Goal: Information Seeking & Learning: Check status

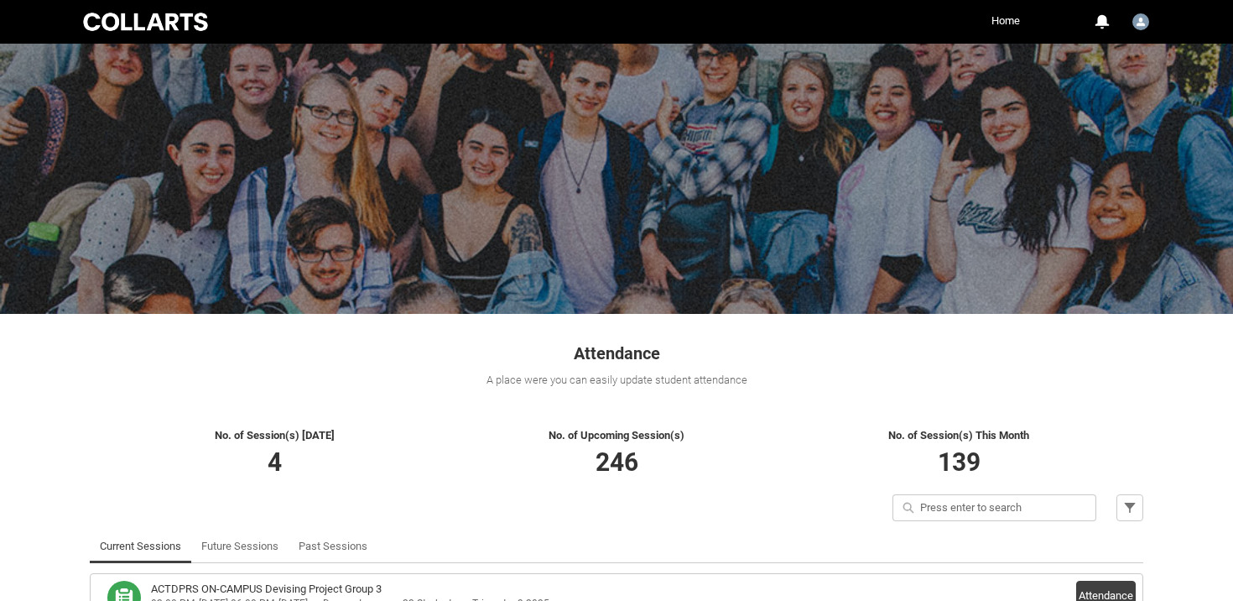
scroll to position [275, 0]
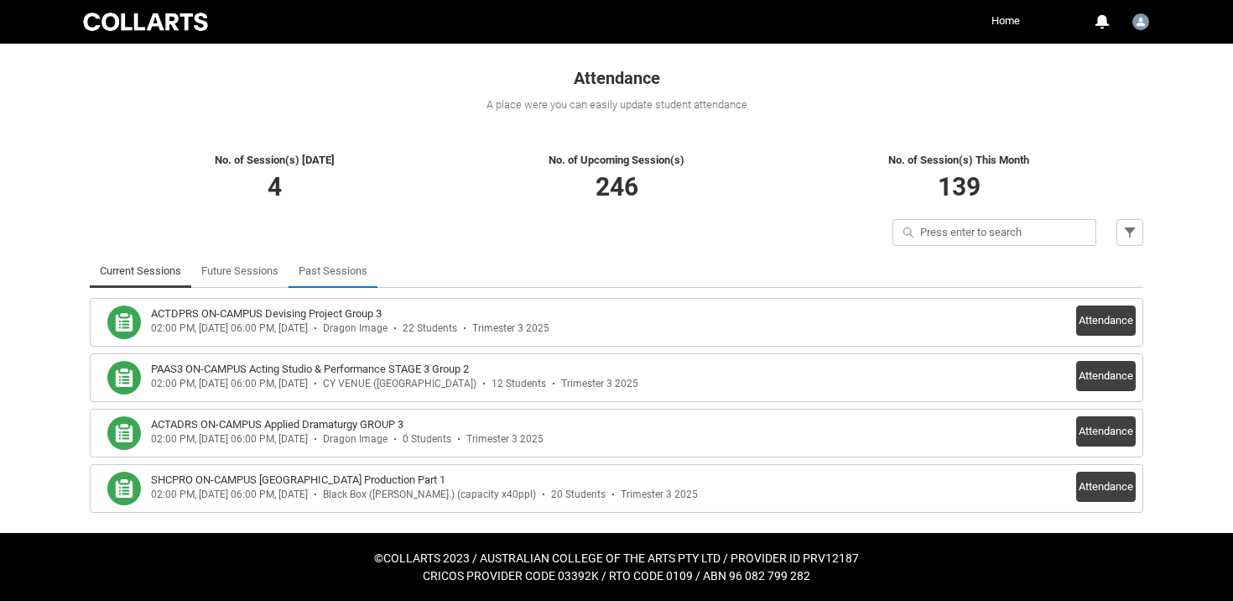
click at [323, 259] on link "Past Sessions" at bounding box center [333, 271] width 69 height 34
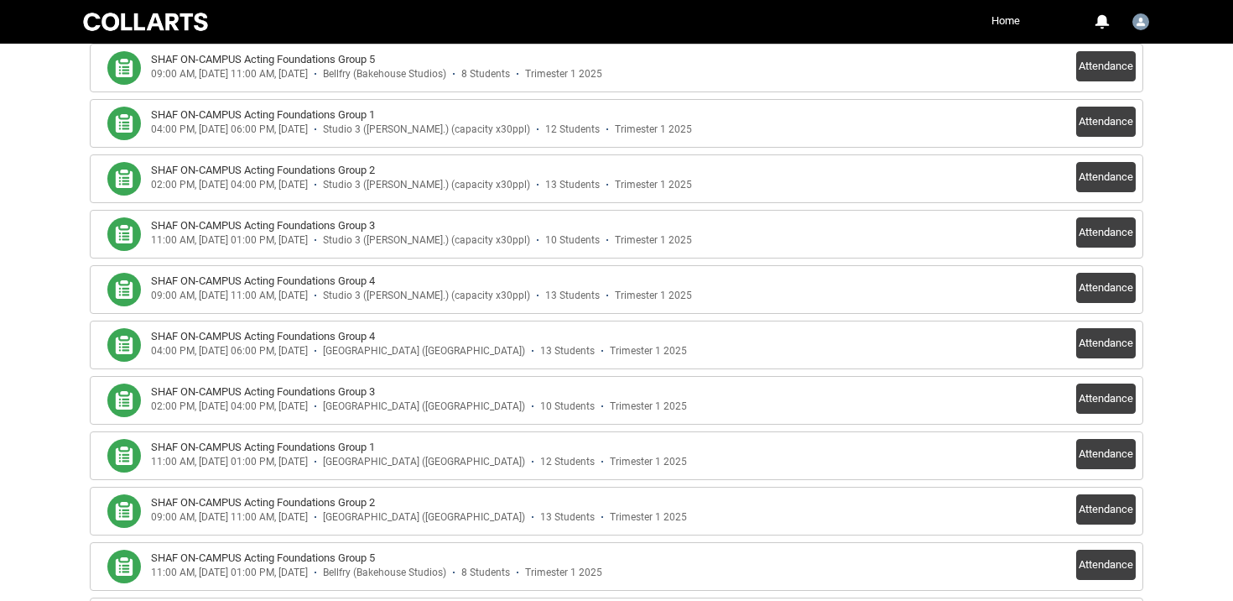
scroll to position [34300, 0]
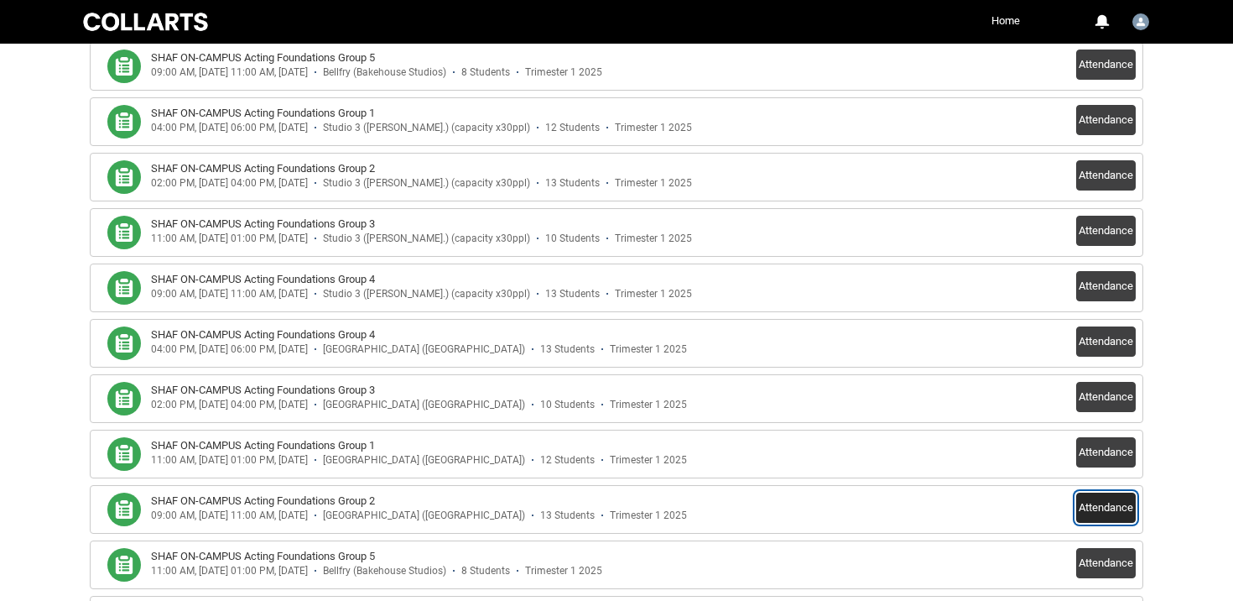
click at [1090, 498] on button "Attendance" at bounding box center [1106, 507] width 60 height 30
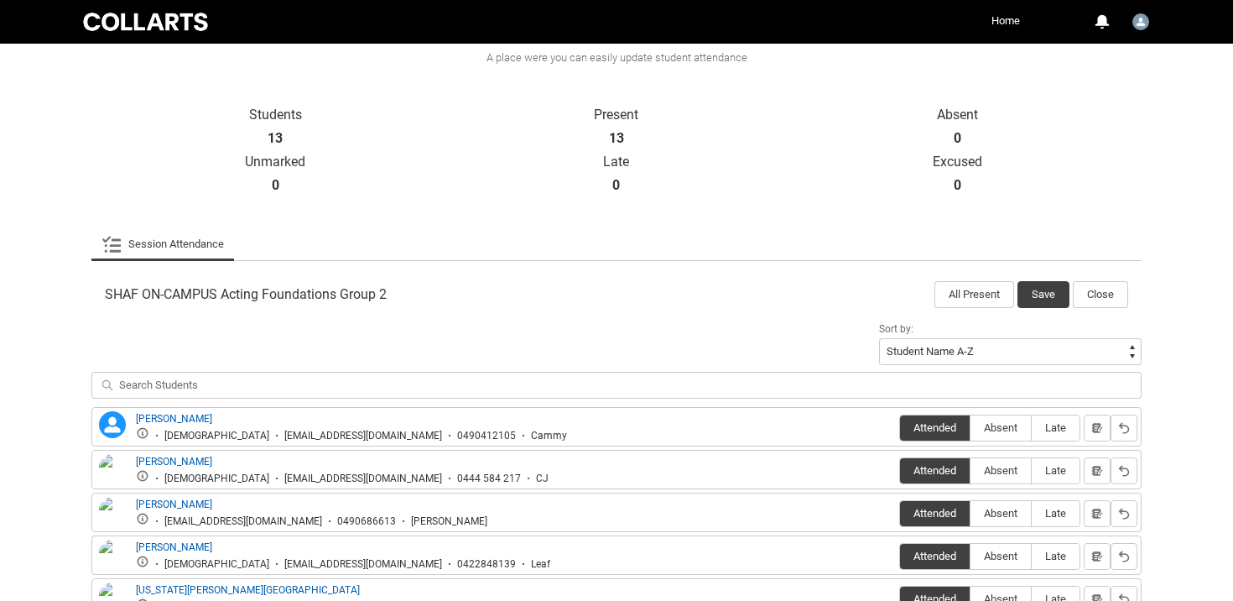
scroll to position [311, 0]
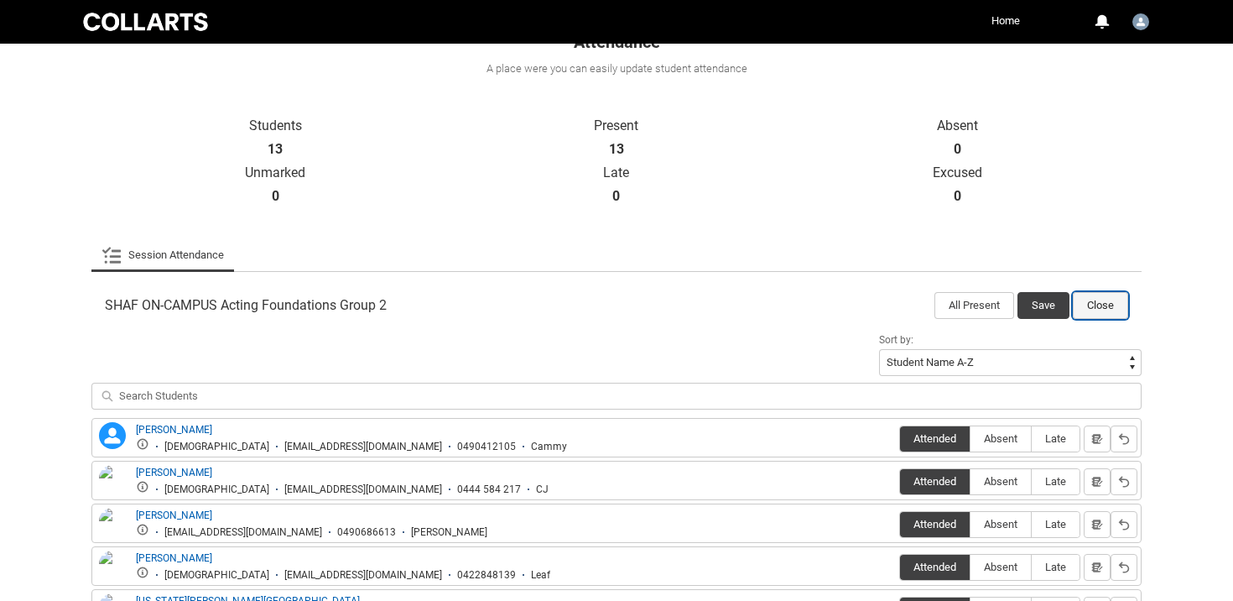
click at [1111, 297] on button "Close" at bounding box center [1100, 305] width 55 height 27
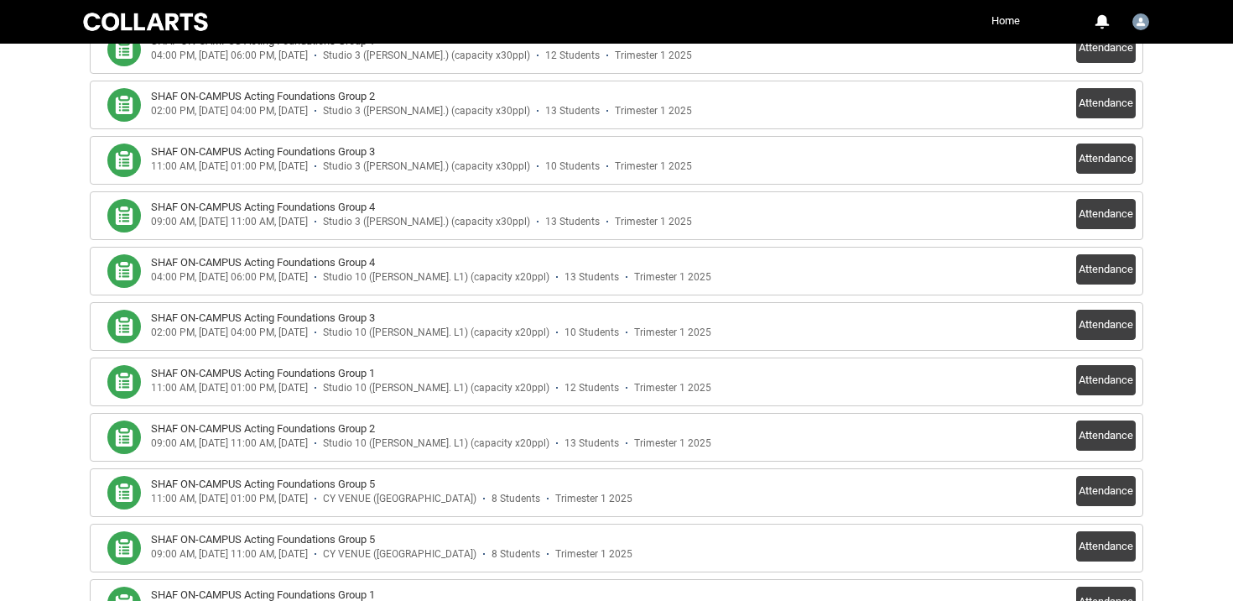
scroll to position [33272, 0]
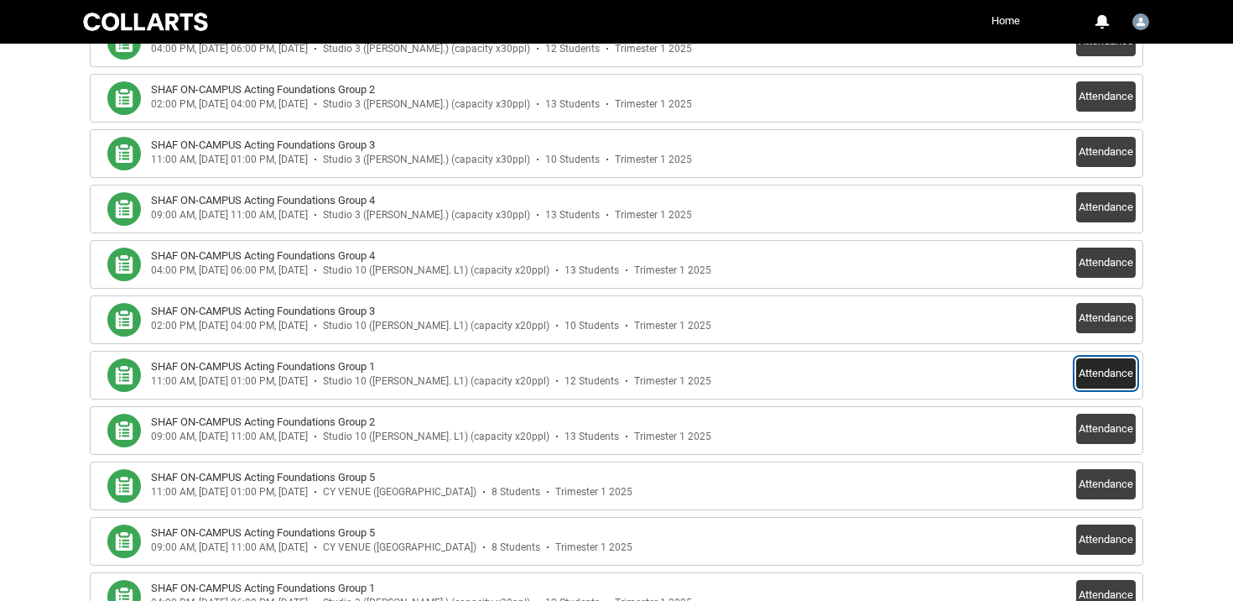
click at [1109, 377] on button "Attendance" at bounding box center [1106, 373] width 60 height 30
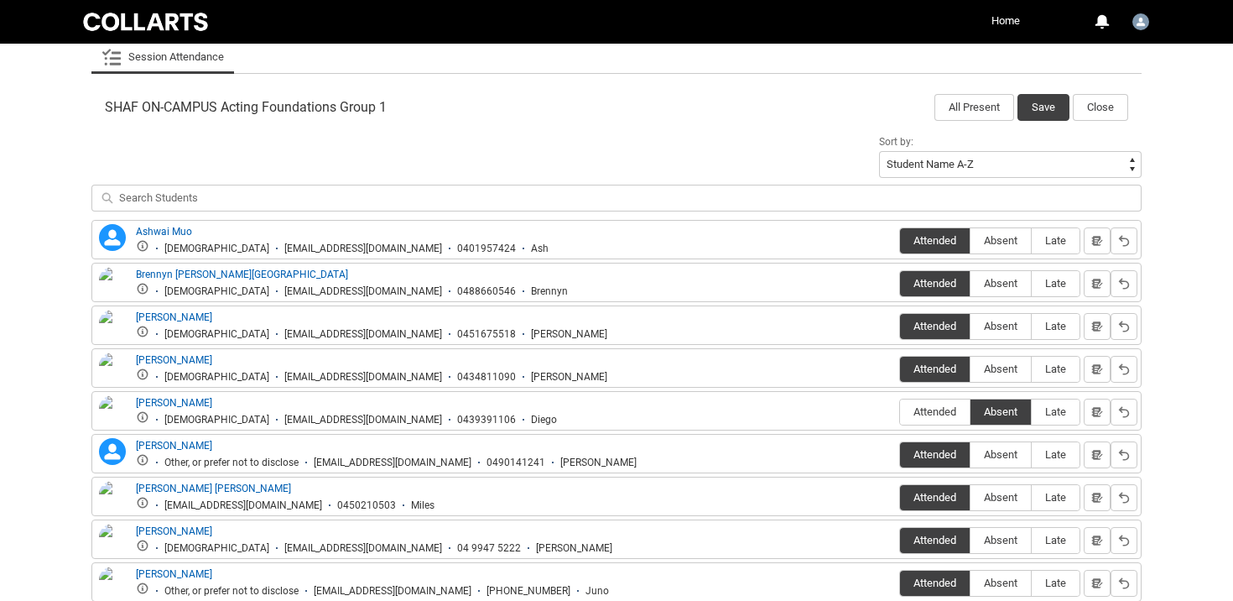
scroll to position [414, 0]
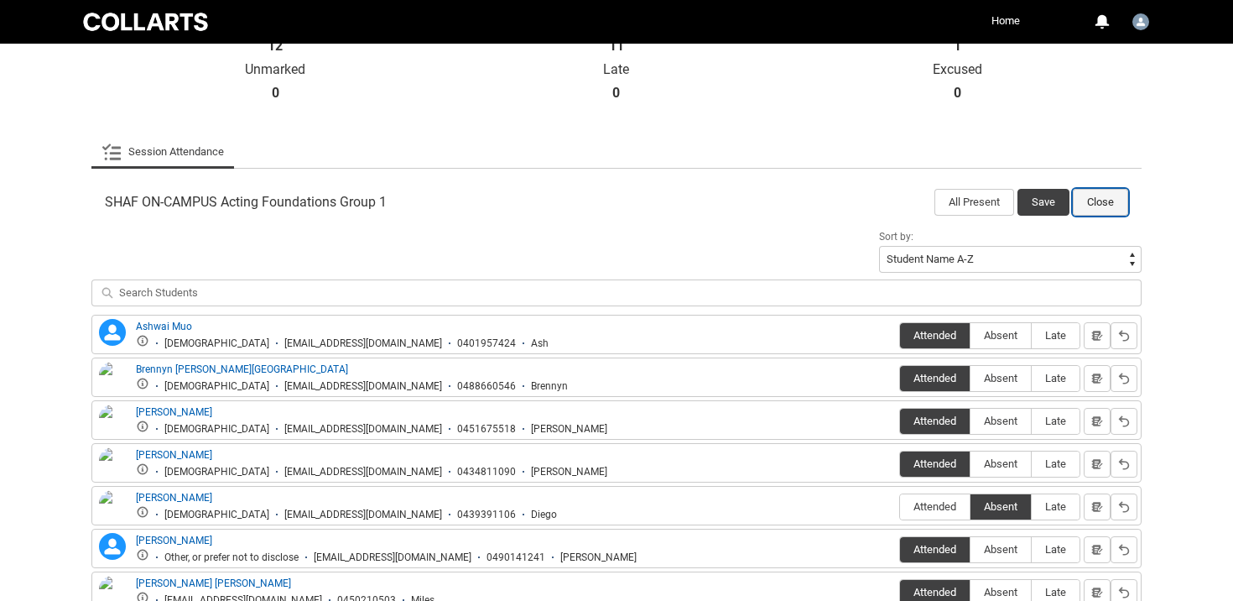
click at [1100, 195] on button "Close" at bounding box center [1100, 202] width 55 height 27
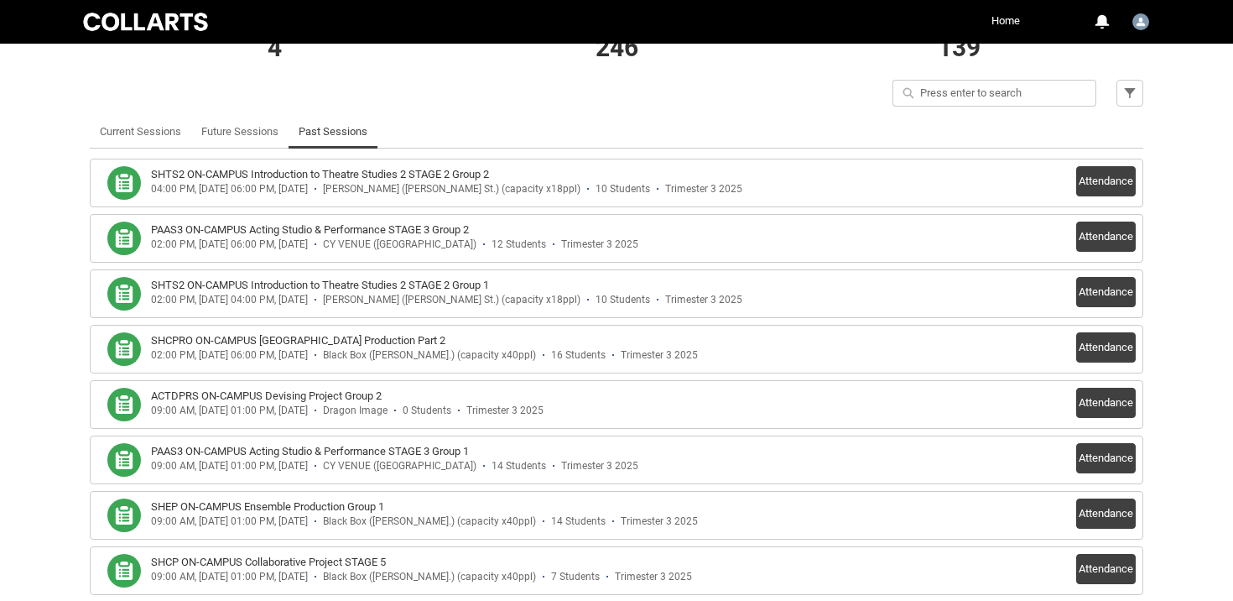
scroll to position [428, 0]
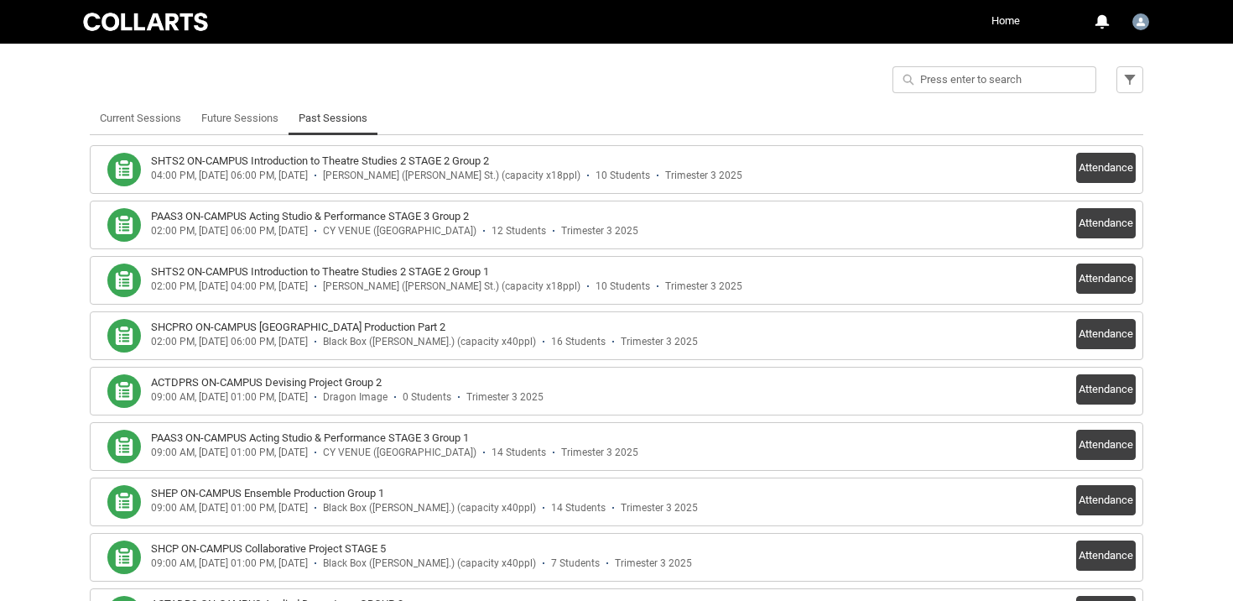
click at [999, 86] on input "Quick search" at bounding box center [994, 79] width 204 height 27
type lightning-primitive-input-simple "f"
type input "f"
type lightning-primitive-input-simple "fo"
type input "fo"
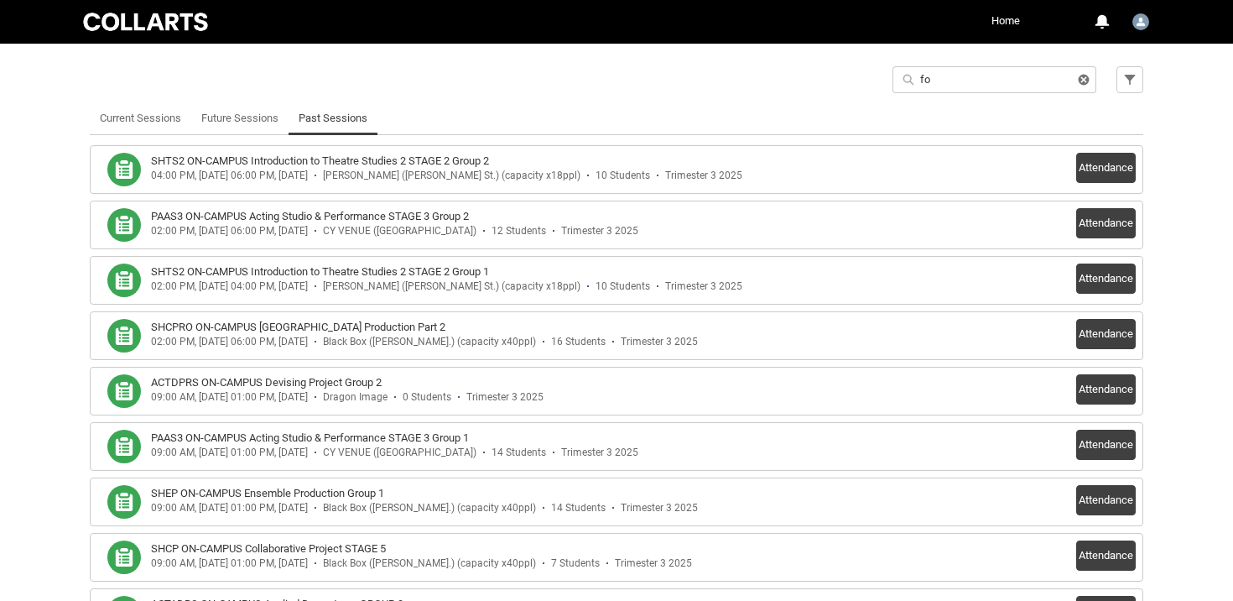
type lightning-primitive-input-simple "fou"
type input "fou"
type lightning-primitive-input-simple "foun"
type input "foun"
type lightning-primitive-input-simple "found"
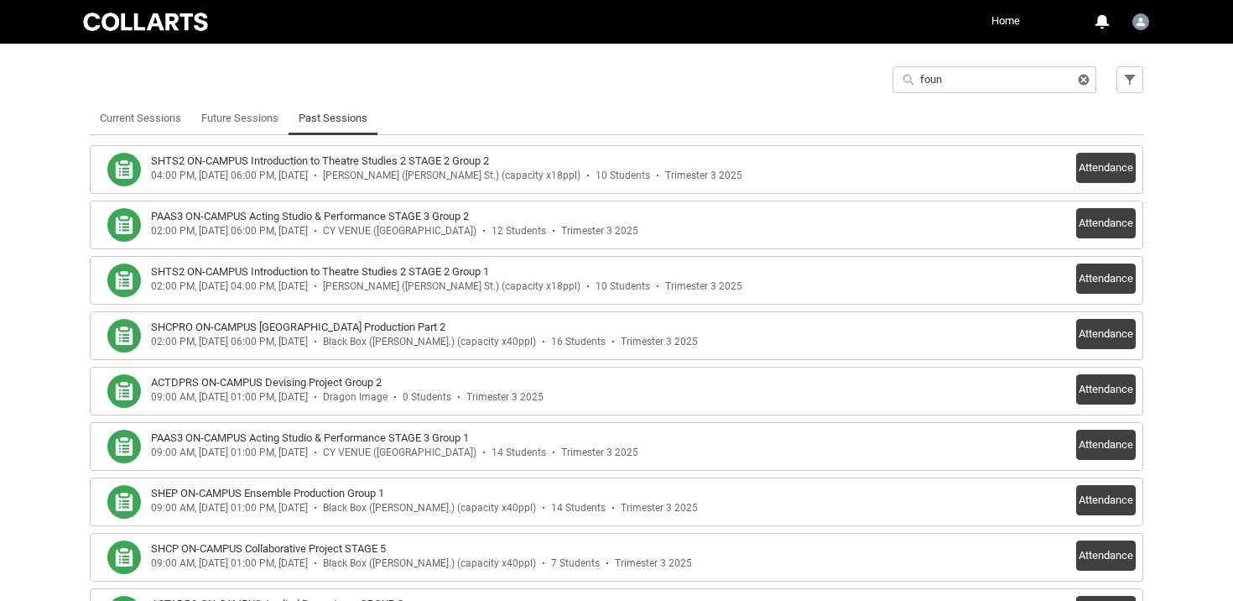
type input "found"
type lightning-primitive-input-simple "founda"
type input "founda"
type lightning-primitive-input-simple "foundat"
type input "foundat"
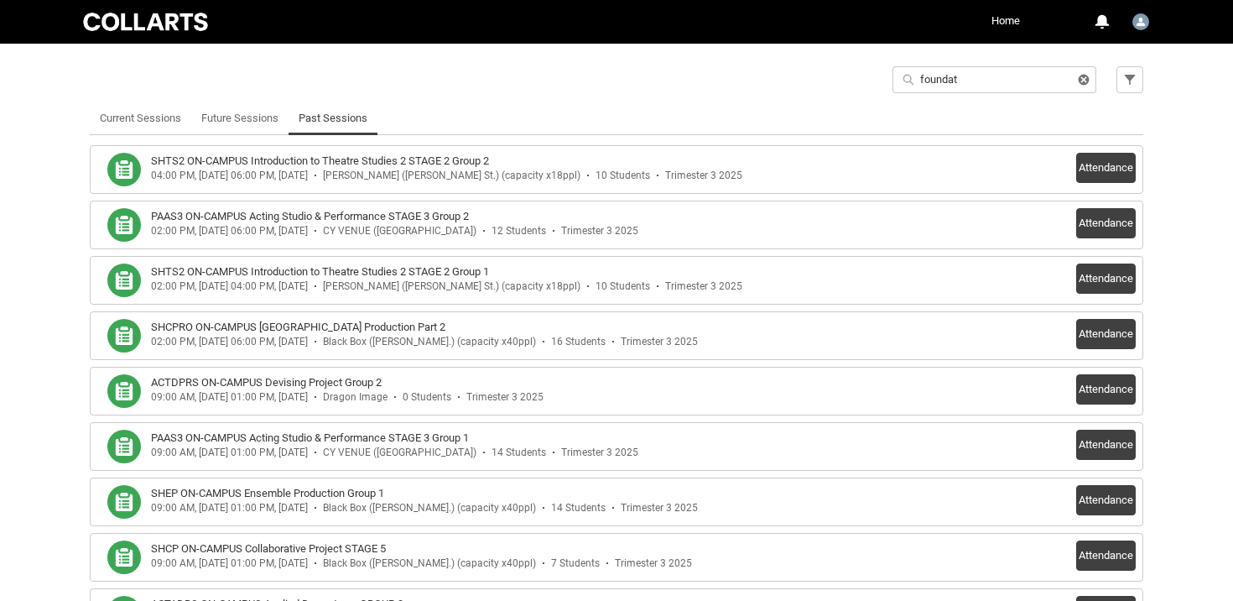
type lightning-primitive-input-simple "foundati"
type input "foundati"
type lightning-primitive-input-simple "foundatio"
type input "foundatio"
type lightning-primitive-input-simple "foundation"
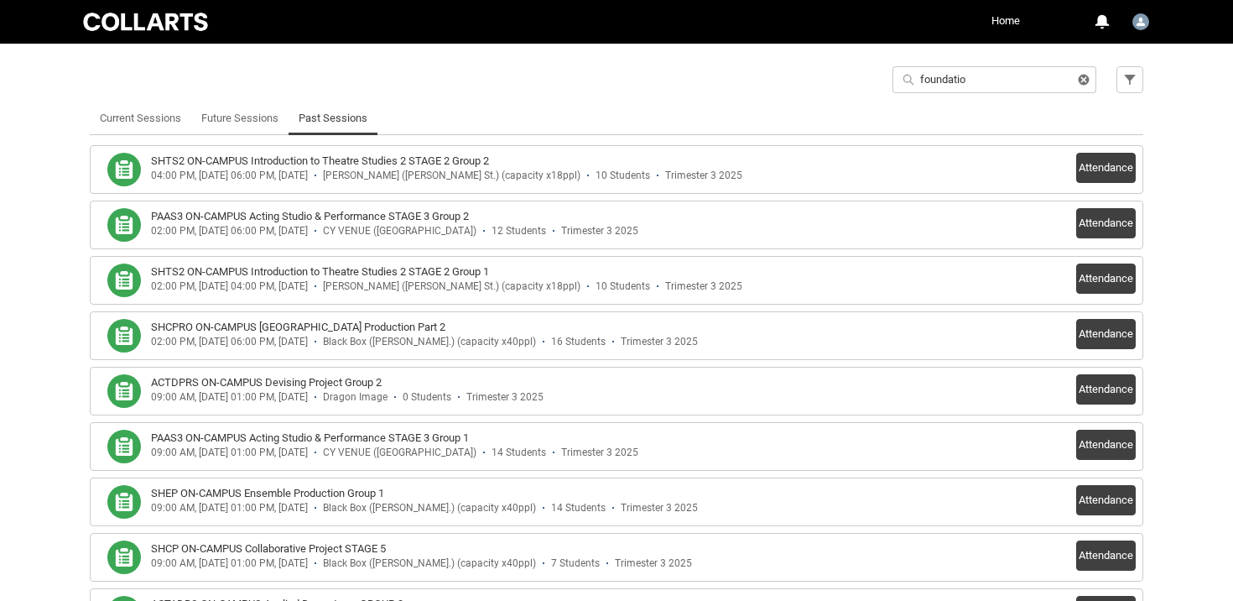
type input "foundation"
type lightning-primitive-input-simple "foundations"
type input "foundations"
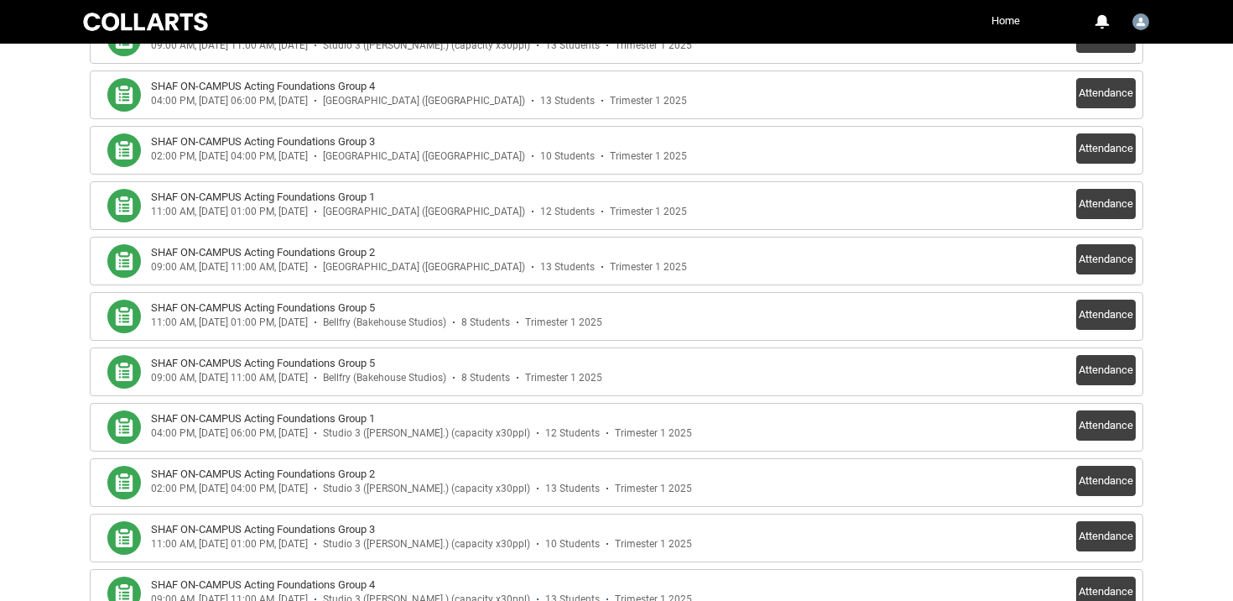
scroll to position [3803, 0]
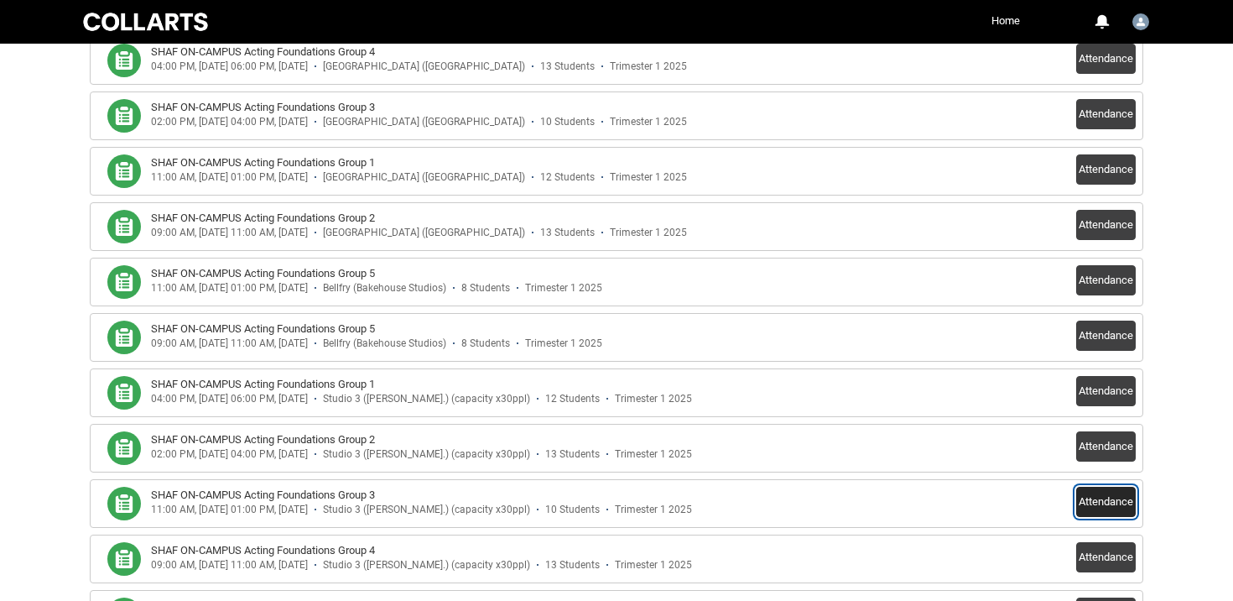
click at [1095, 504] on button "Attendance" at bounding box center [1106, 501] width 60 height 30
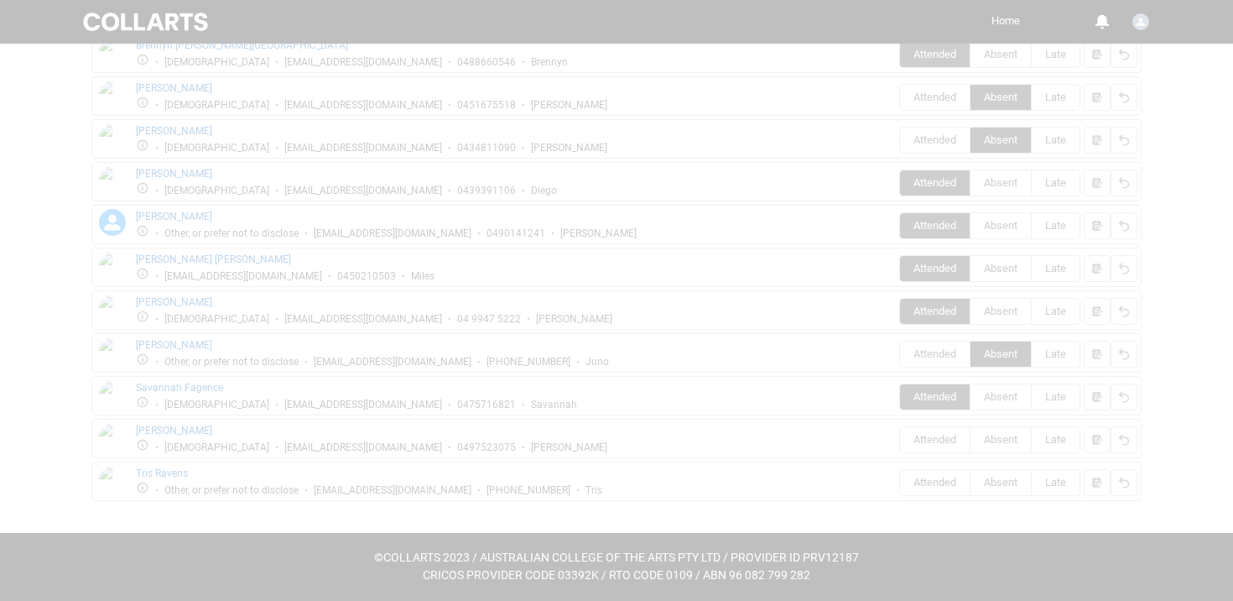
scroll to position [653, 0]
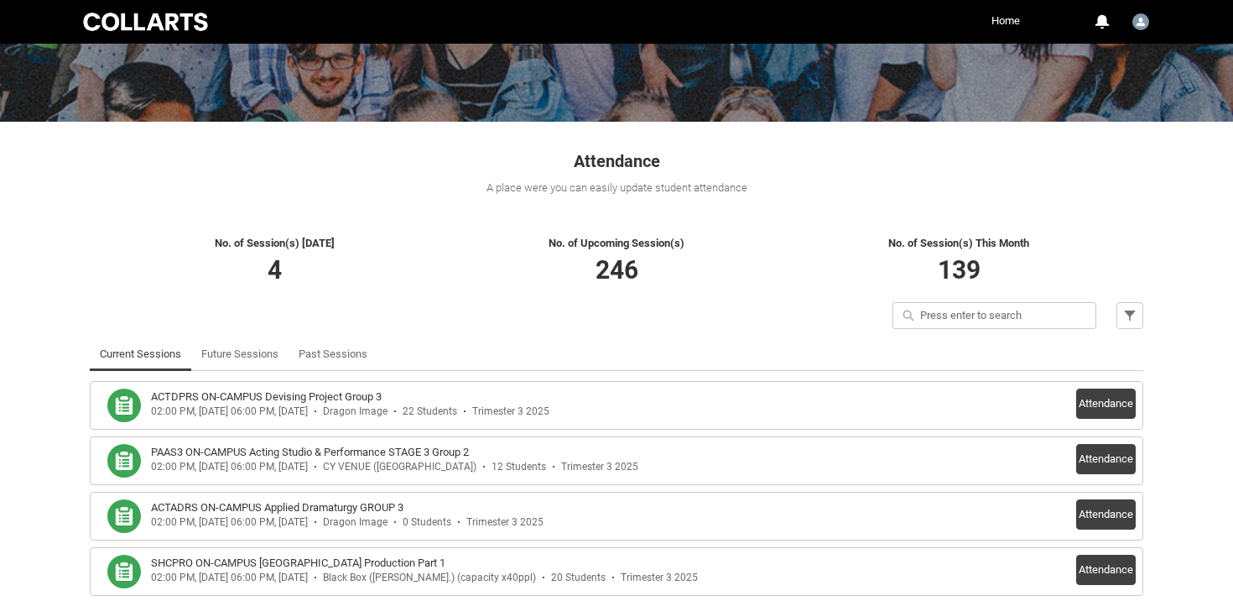
scroll to position [275, 0]
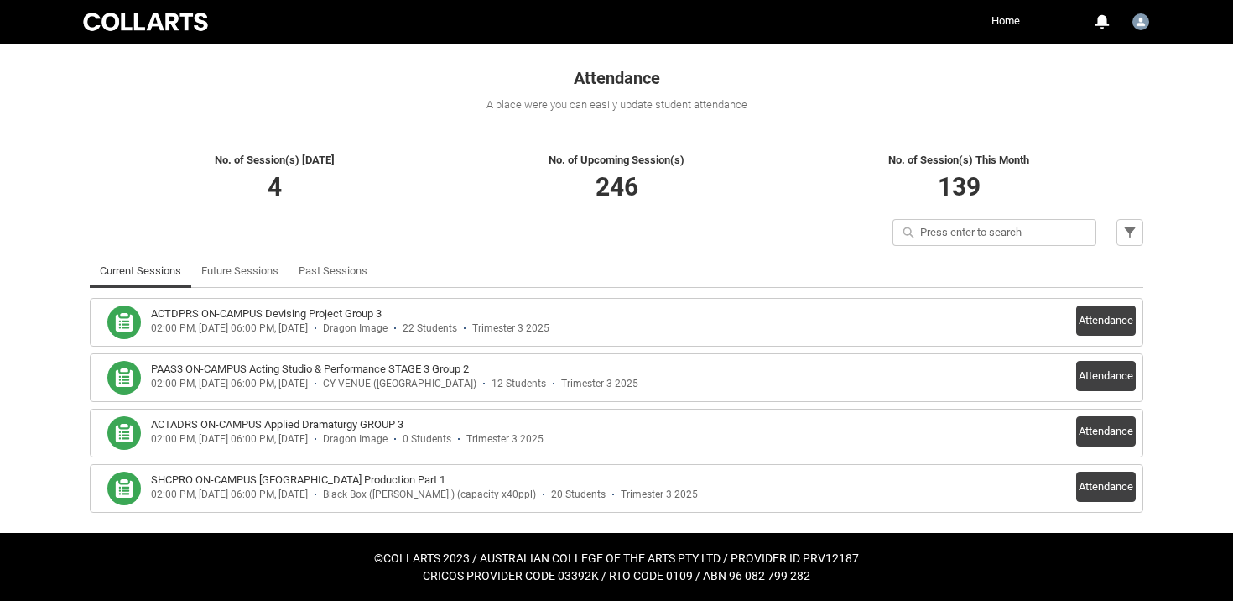
click at [1009, 229] on input "Quick search" at bounding box center [994, 232] width 204 height 27
type lightning-primitive-input-simple "f"
type input "f"
type lightning-primitive-input-simple "fo"
type input "fo"
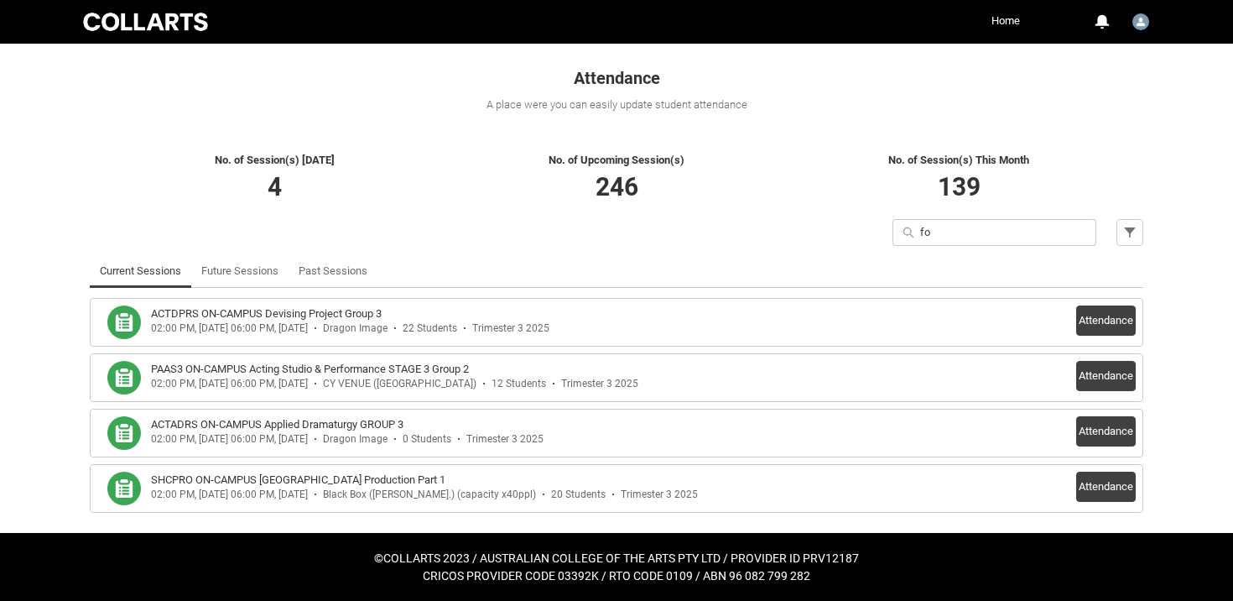
type lightning-primitive-input-simple "fou"
type input "fou"
type lightning-primitive-input-simple "foun"
type input "foun"
type lightning-primitive-input-simple "found"
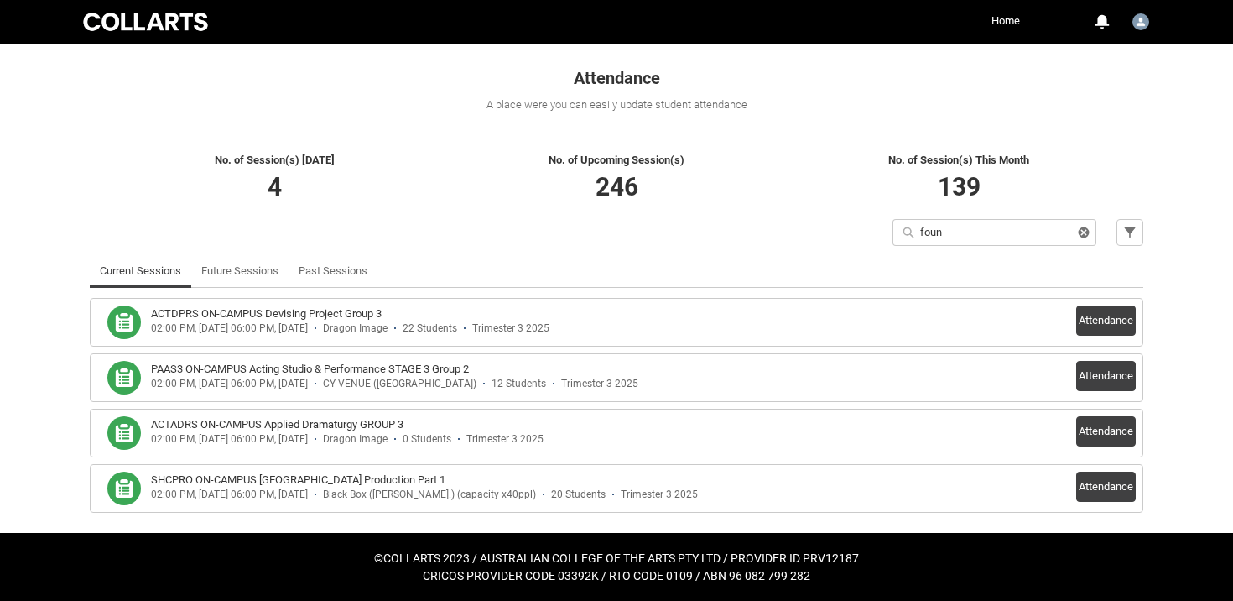
type input "found"
type lightning-primitive-input-simple "founda"
type input "founda"
type lightning-primitive-input-simple "foundat"
type input "foundat"
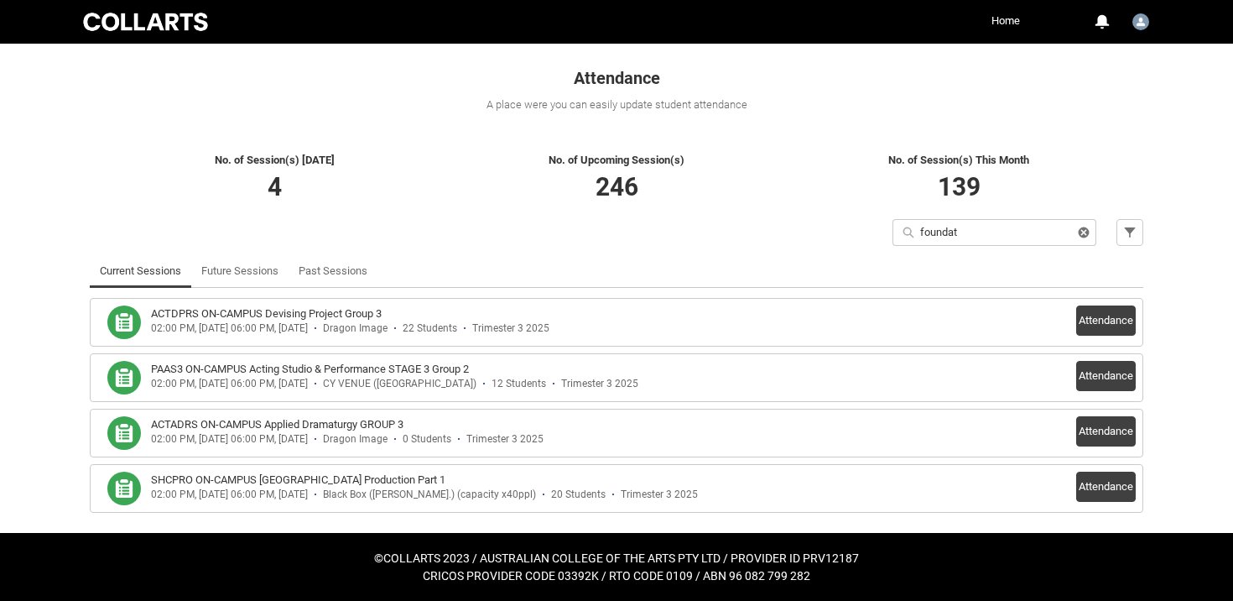
type lightning-primitive-input-simple "foundati"
type input "foundati"
type lightning-primitive-input-simple "foundatio"
type input "foundatio"
type lightning-primitive-input-simple "foundation"
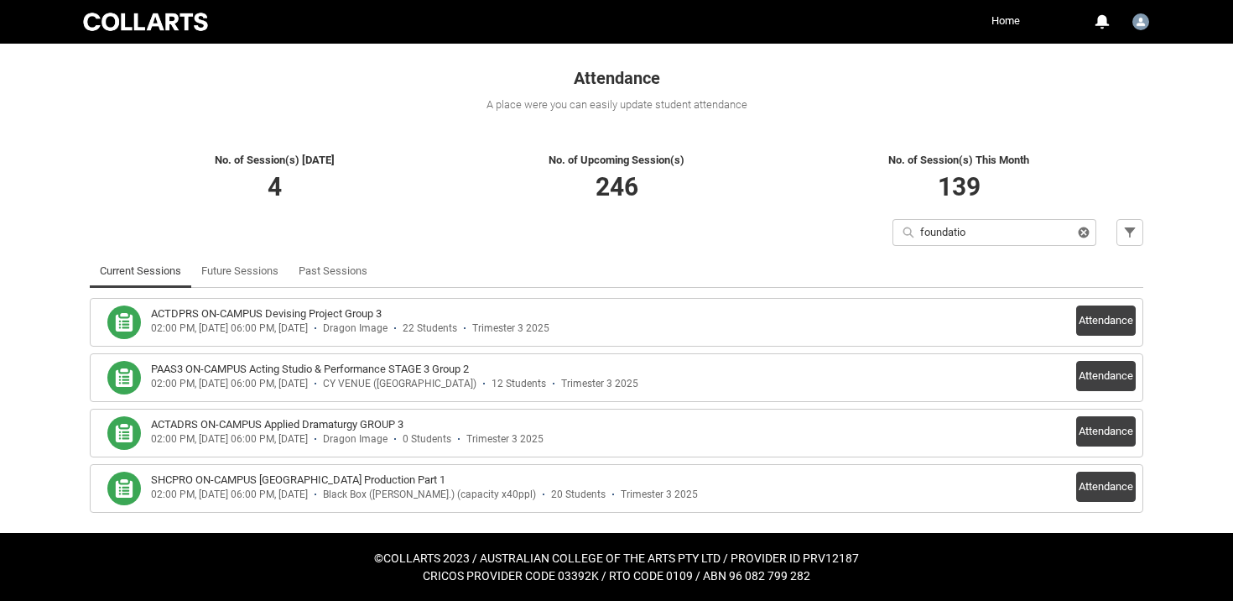
type input "foundation"
type lightning-primitive-input-simple "foundations"
type input "foundations"
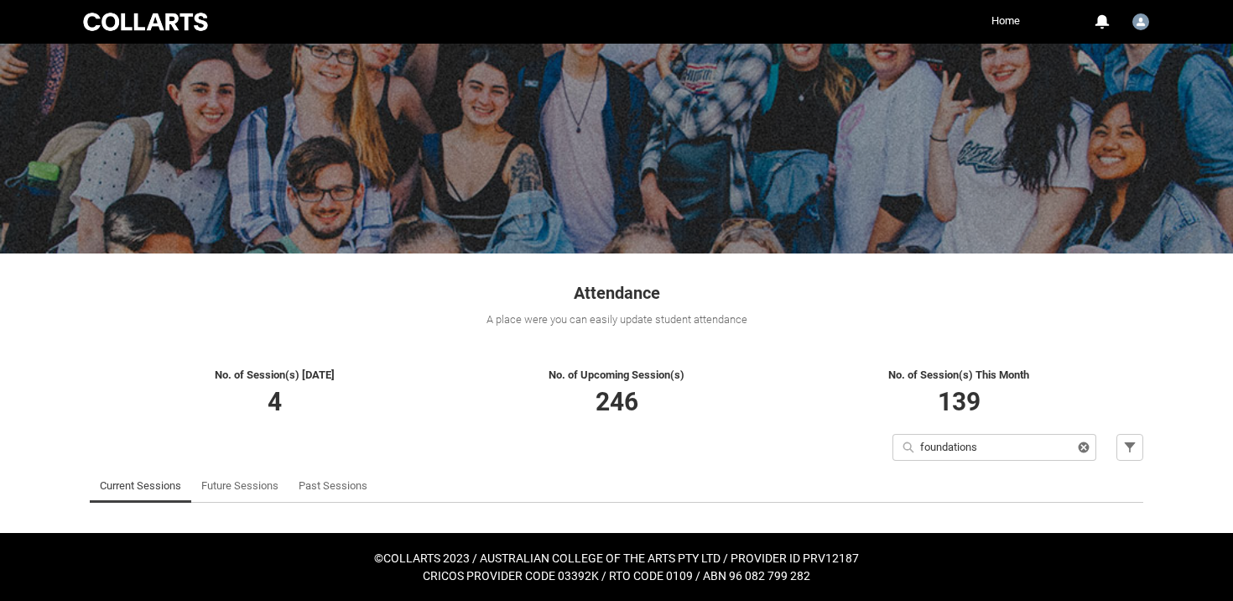
scroll to position [60, 0]
type lightning-primitive-input-simple "foundation"
type input "foundation"
click at [315, 483] on link "Past Sessions" at bounding box center [333, 486] width 69 height 34
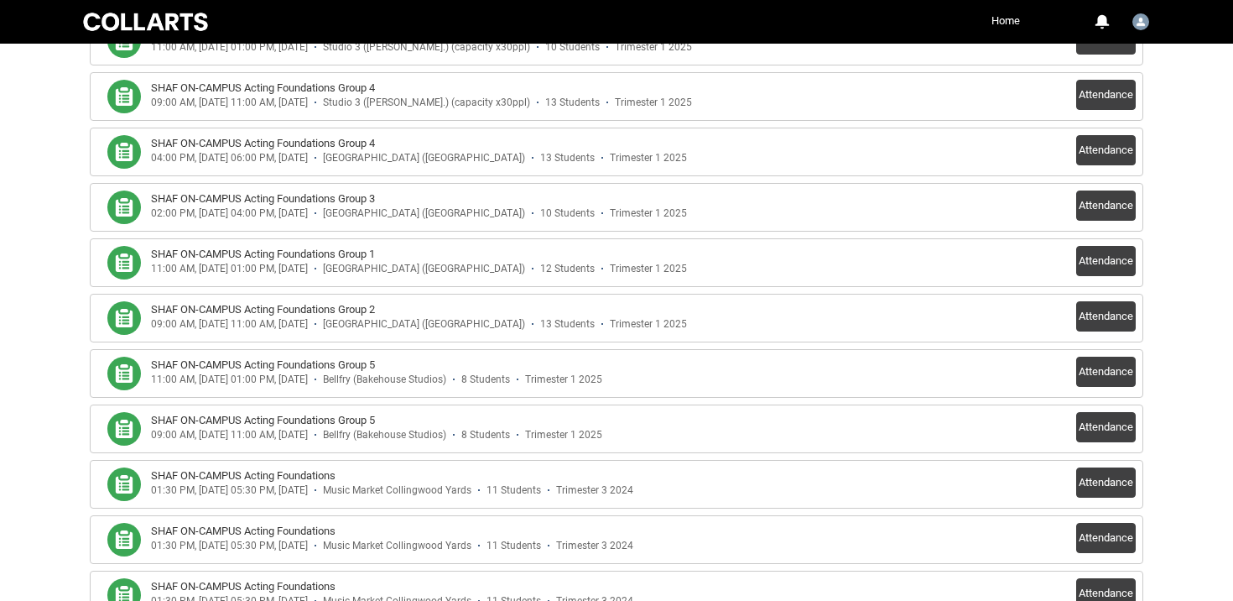
scroll to position [7577, 0]
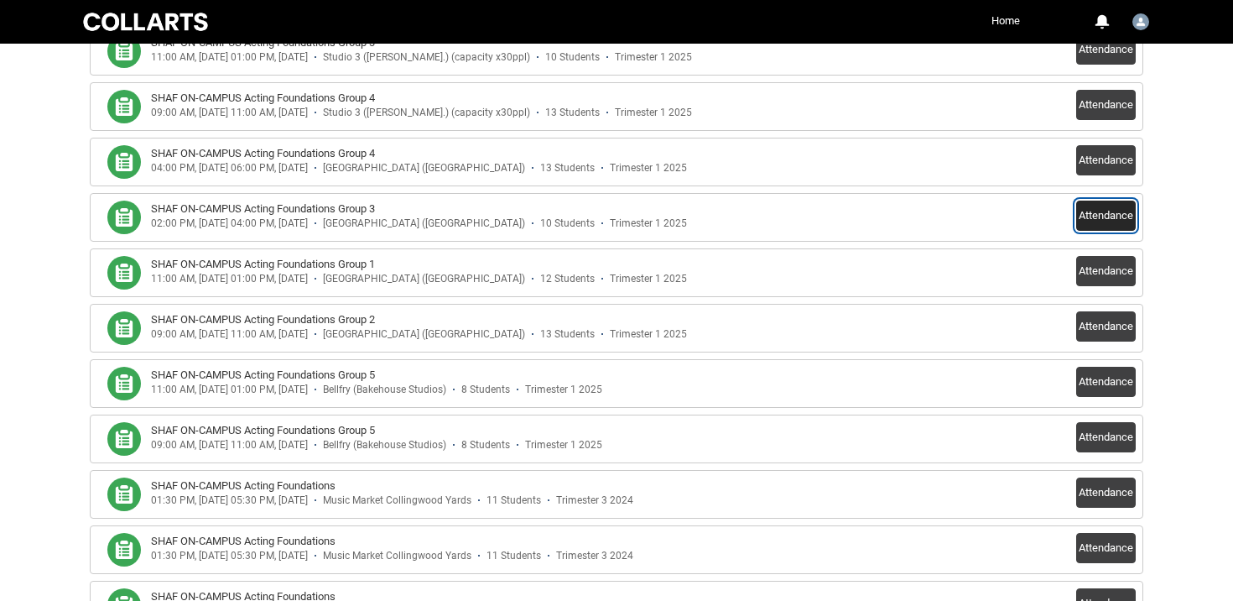
click at [1083, 218] on button "Attendance" at bounding box center [1106, 215] width 60 height 30
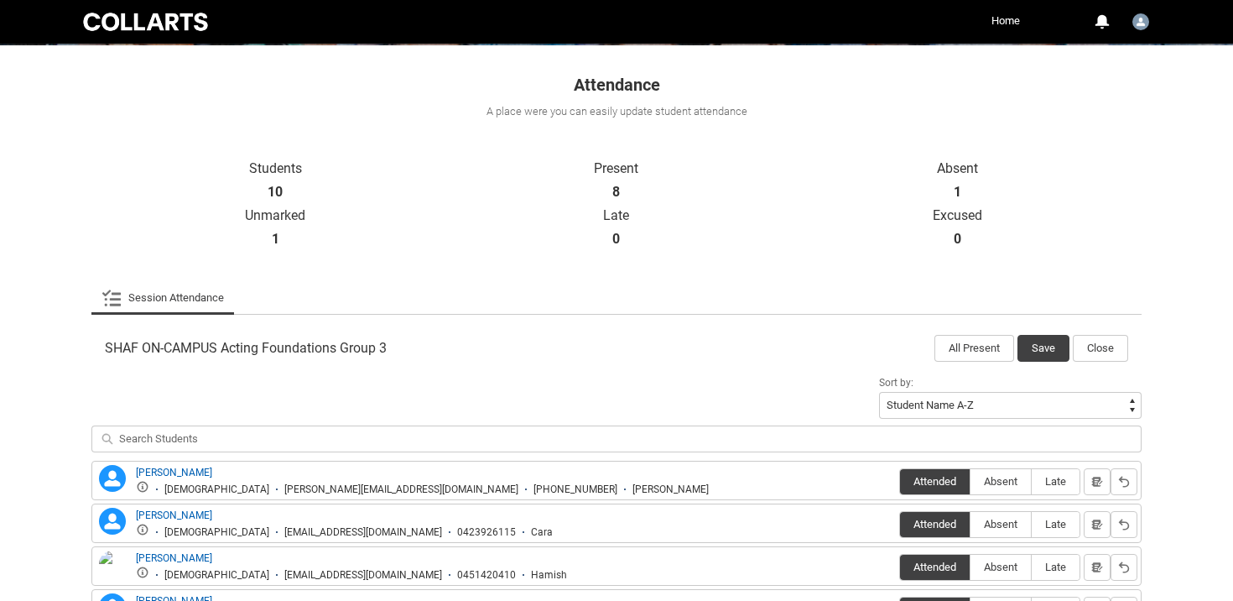
scroll to position [267, 0]
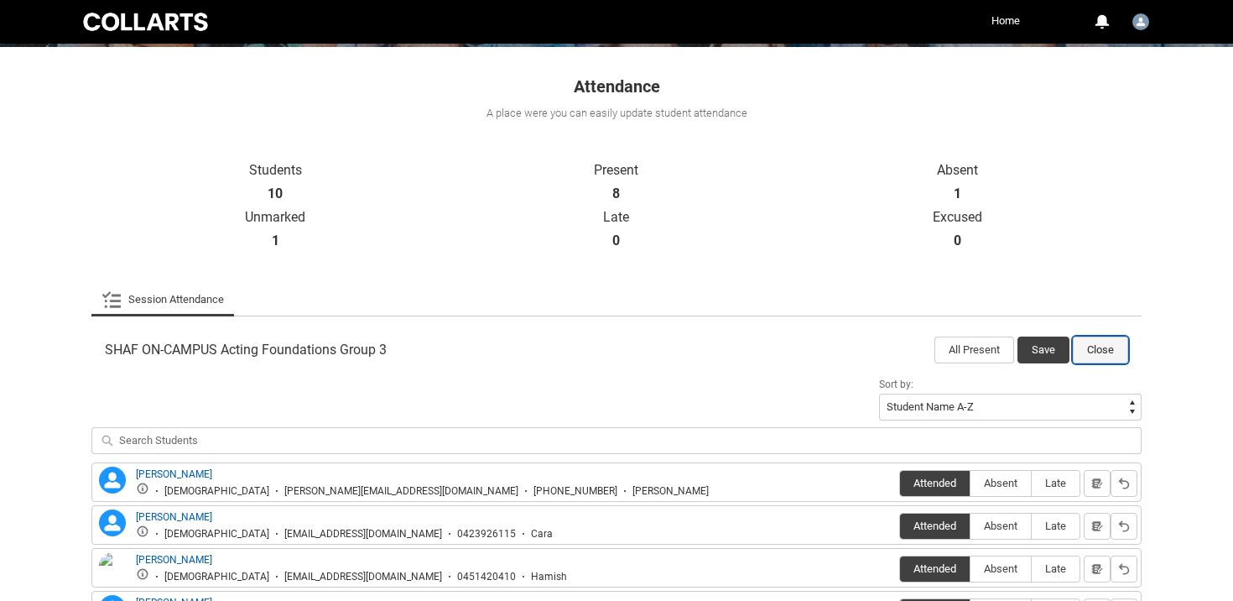
click at [1095, 346] on button "Close" at bounding box center [1100, 349] width 55 height 27
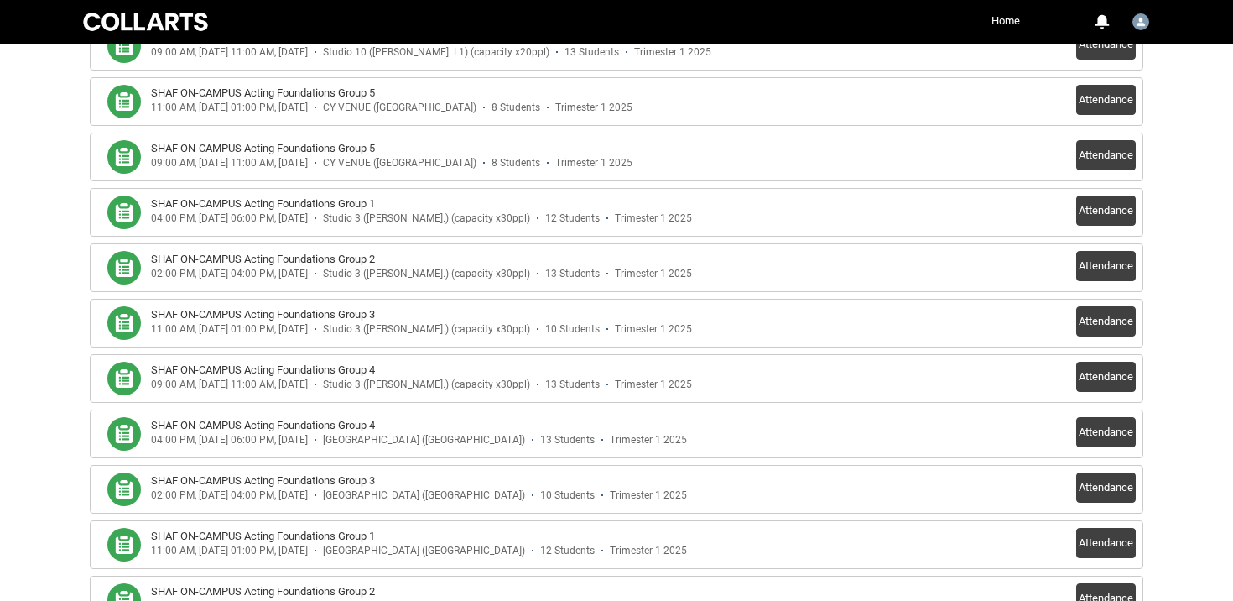
scroll to position [6199, 0]
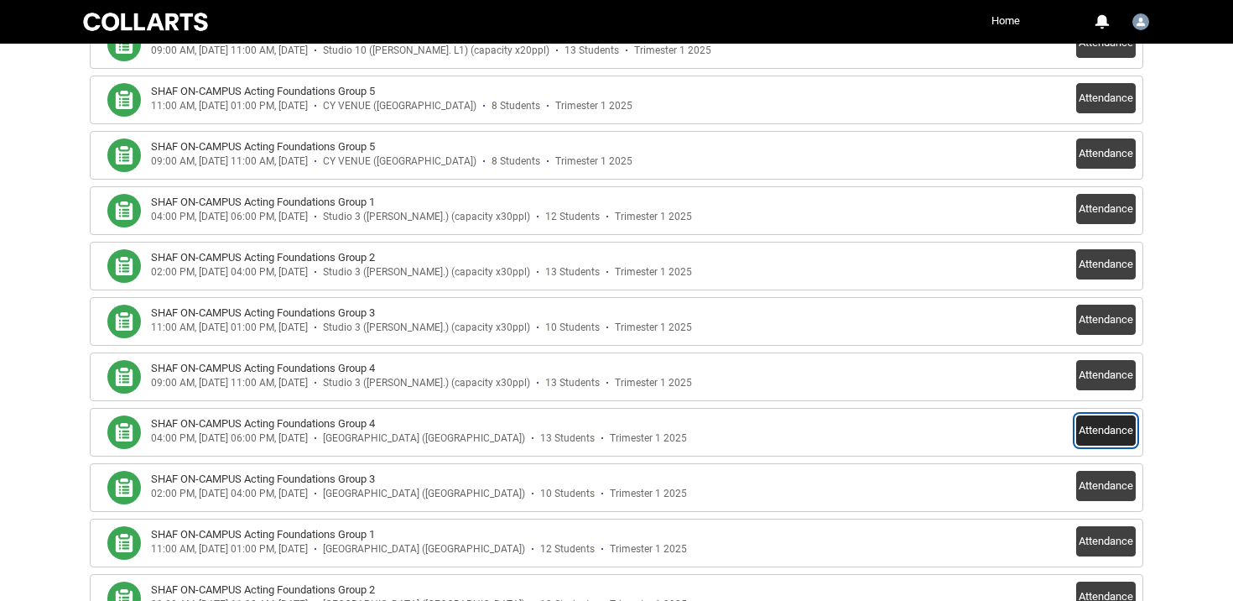
click at [1098, 442] on button "Attendance" at bounding box center [1106, 430] width 60 height 30
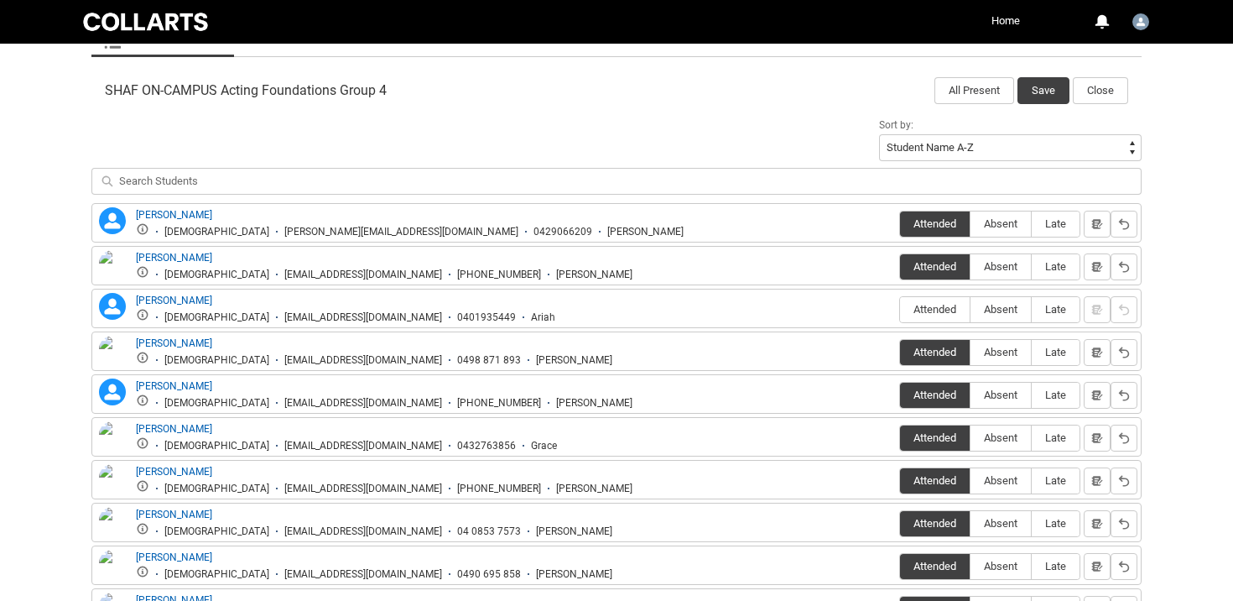
scroll to position [507, 0]
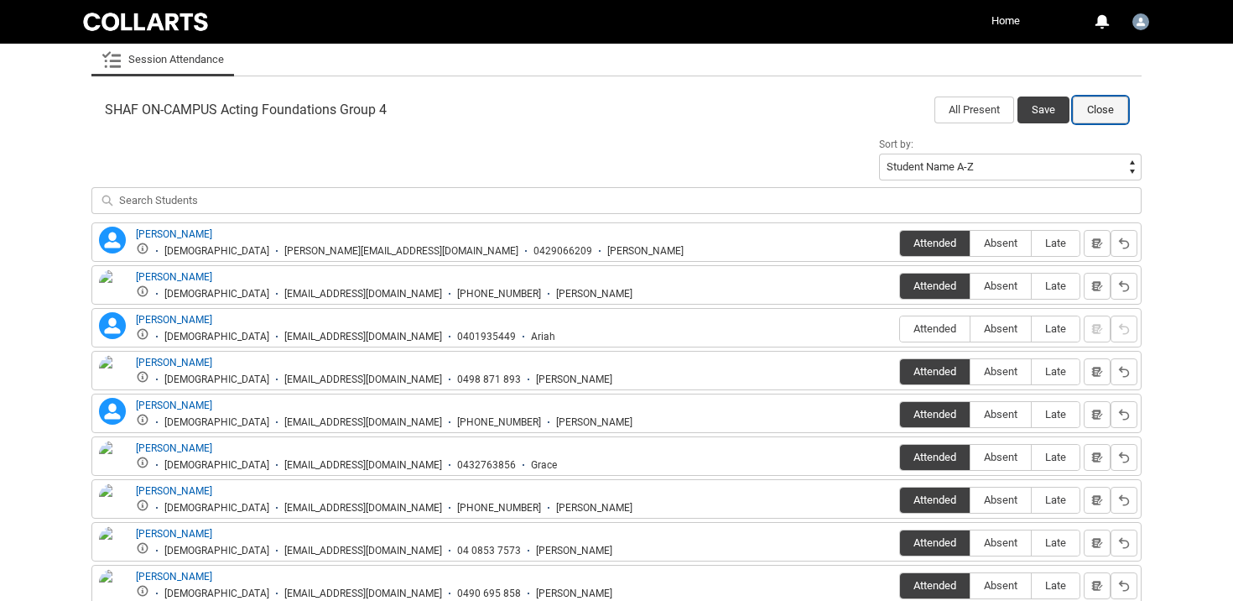
click at [1080, 112] on button "Close" at bounding box center [1100, 109] width 55 height 27
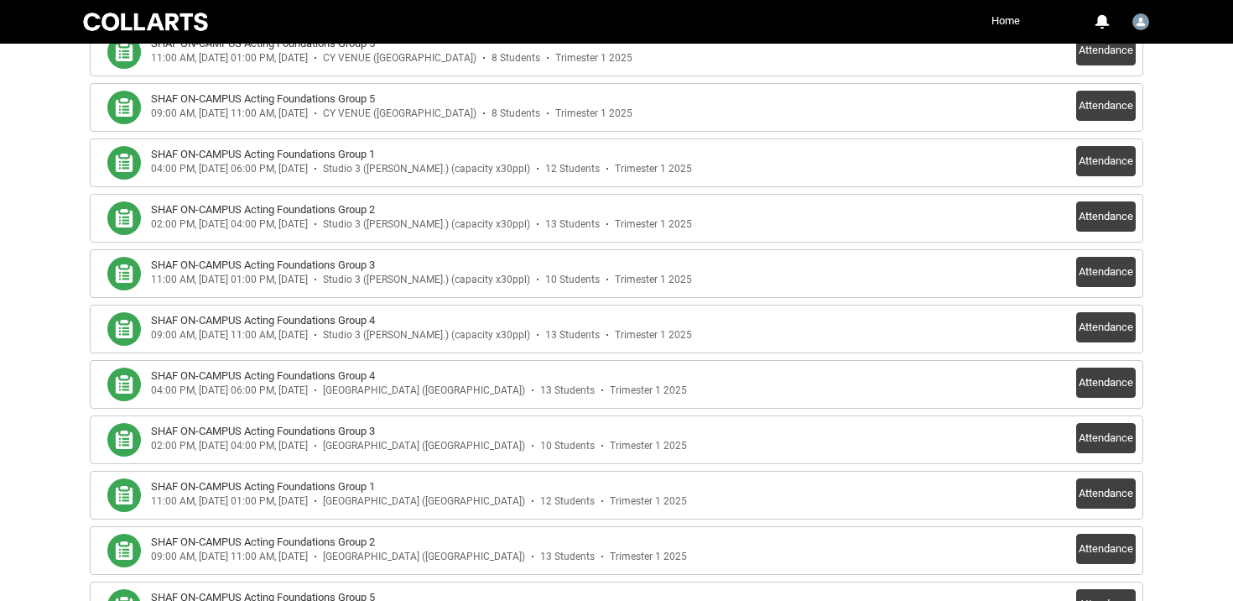
scroll to position [6228, 0]
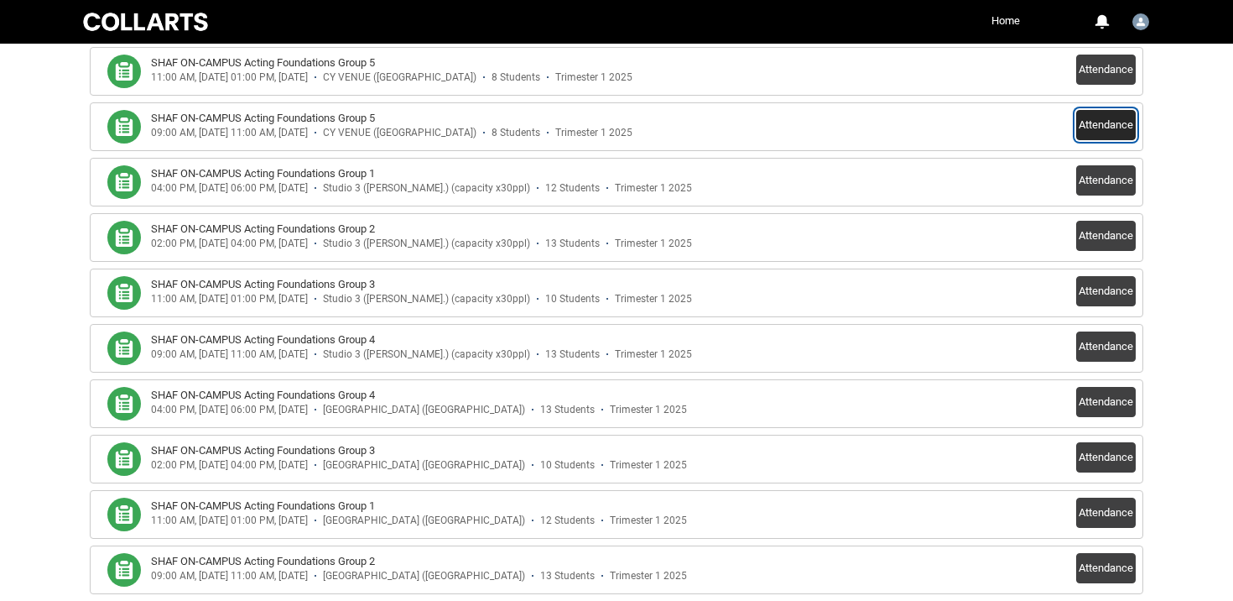
click at [1112, 129] on button "Attendance" at bounding box center [1106, 125] width 60 height 30
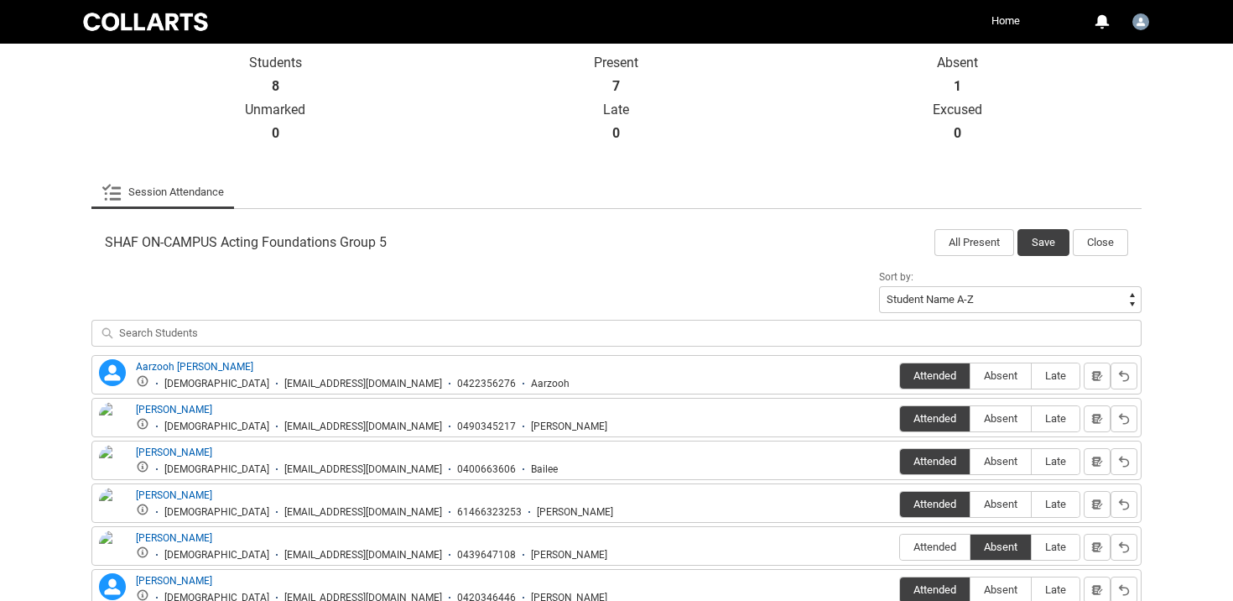
scroll to position [381, 0]
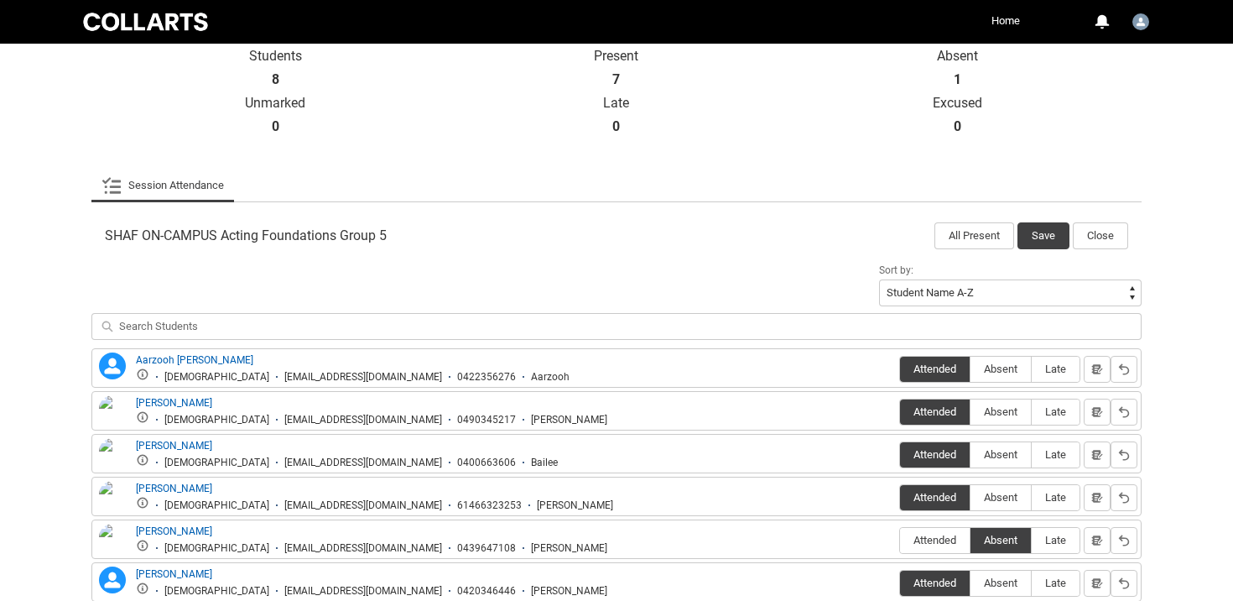
click at [398, 108] on p "Unmarked" at bounding box center [275, 103] width 341 height 17
